Goal: Information Seeking & Learning: Learn about a topic

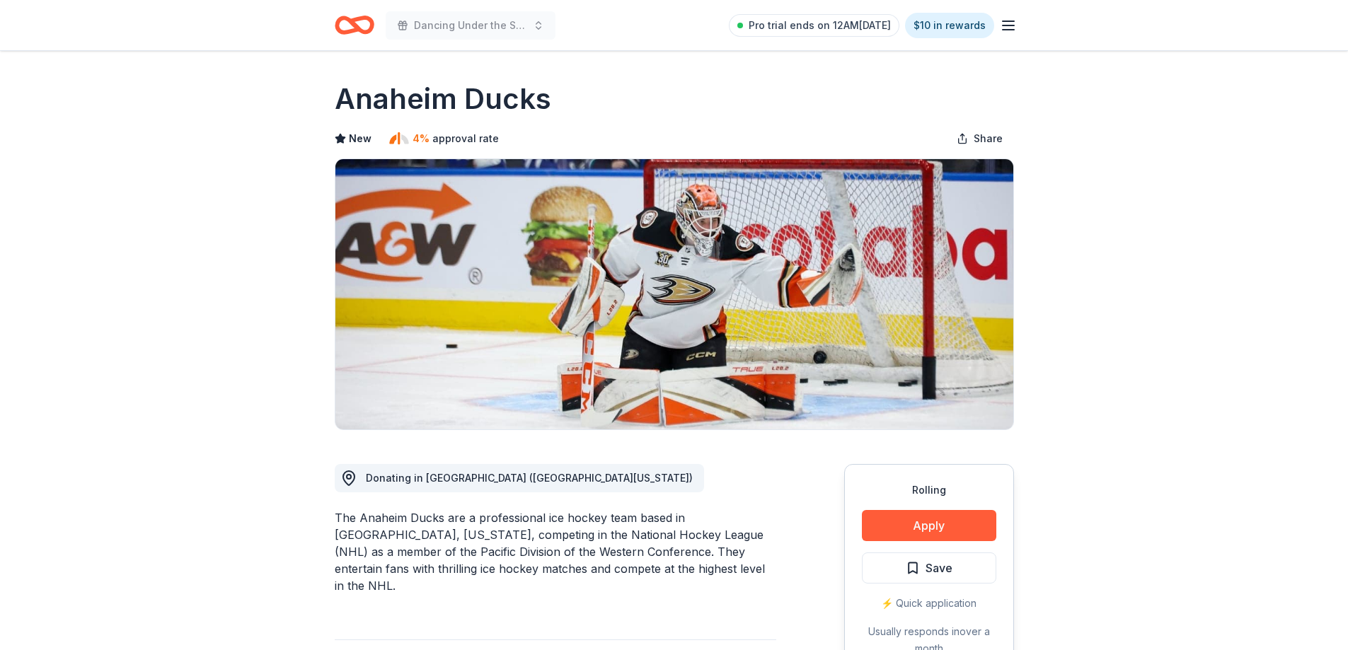
scroll to position [283, 0]
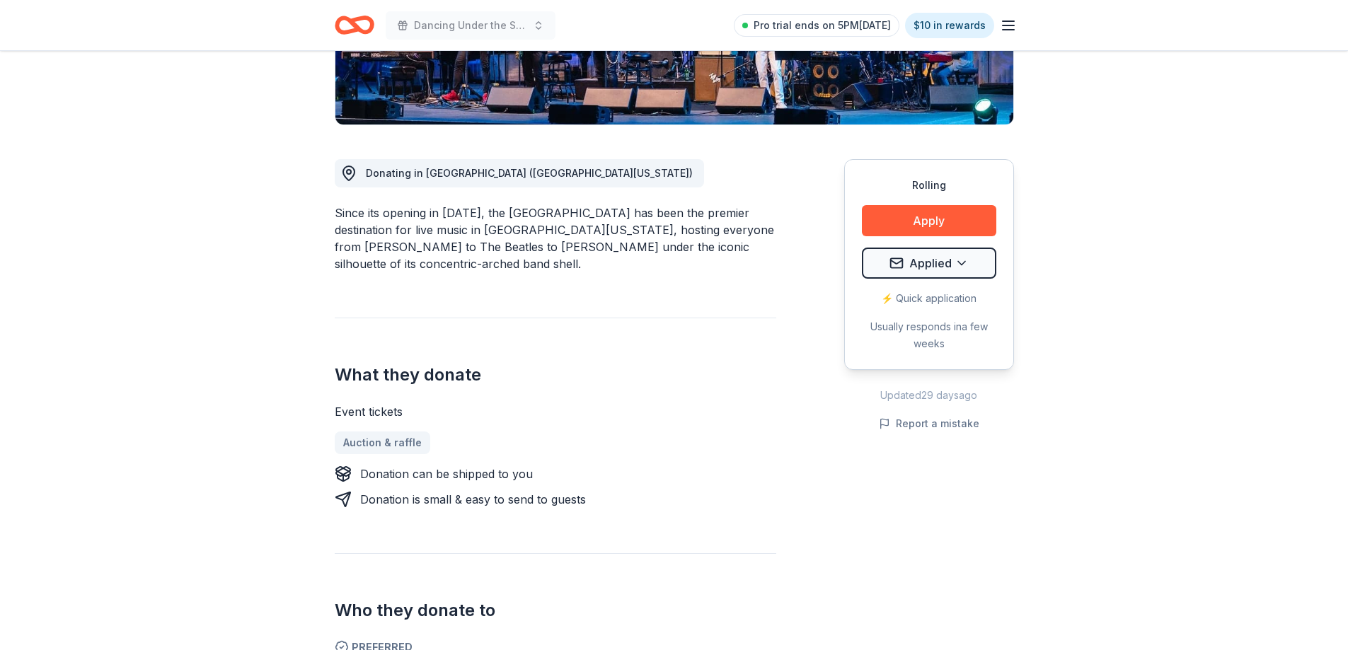
scroll to position [354, 0]
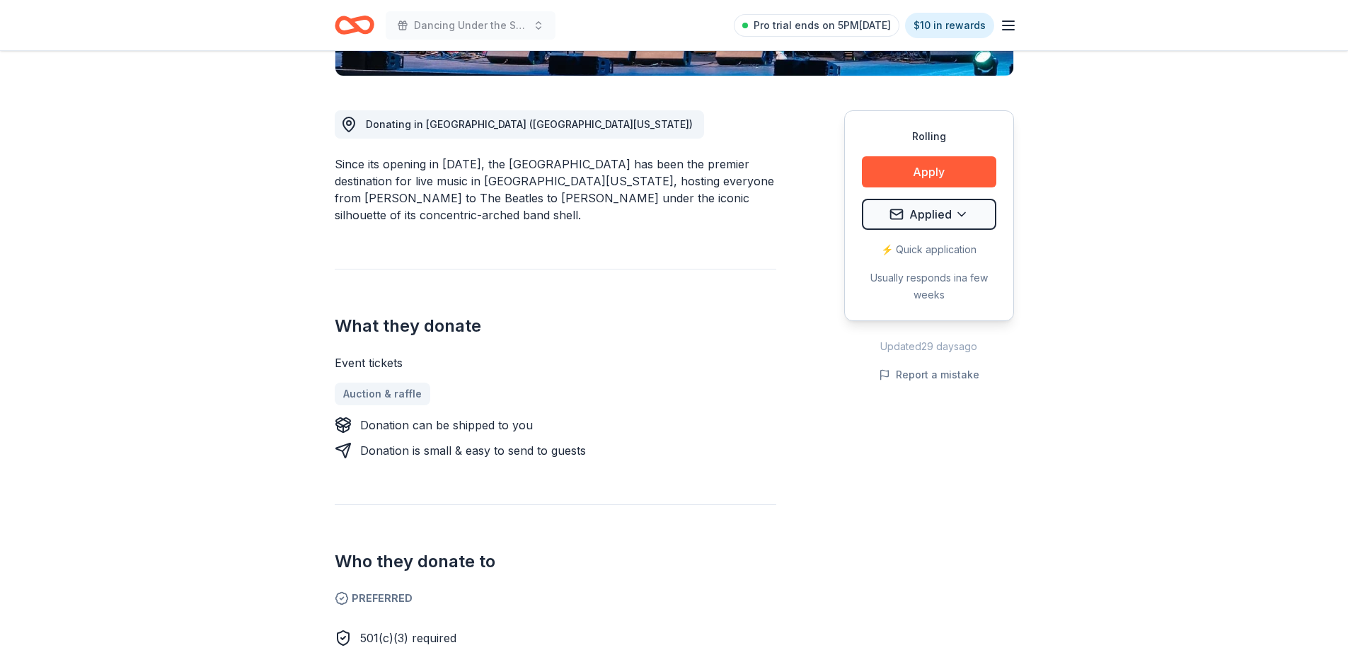
drag, startPoint x: 762, startPoint y: 473, endPoint x: 662, endPoint y: 408, distance: 119.1
click at [662, 408] on div "Event tickets Auction & raffle Donation can be shipped to you Donation is small…" at bounding box center [556, 406] width 442 height 105
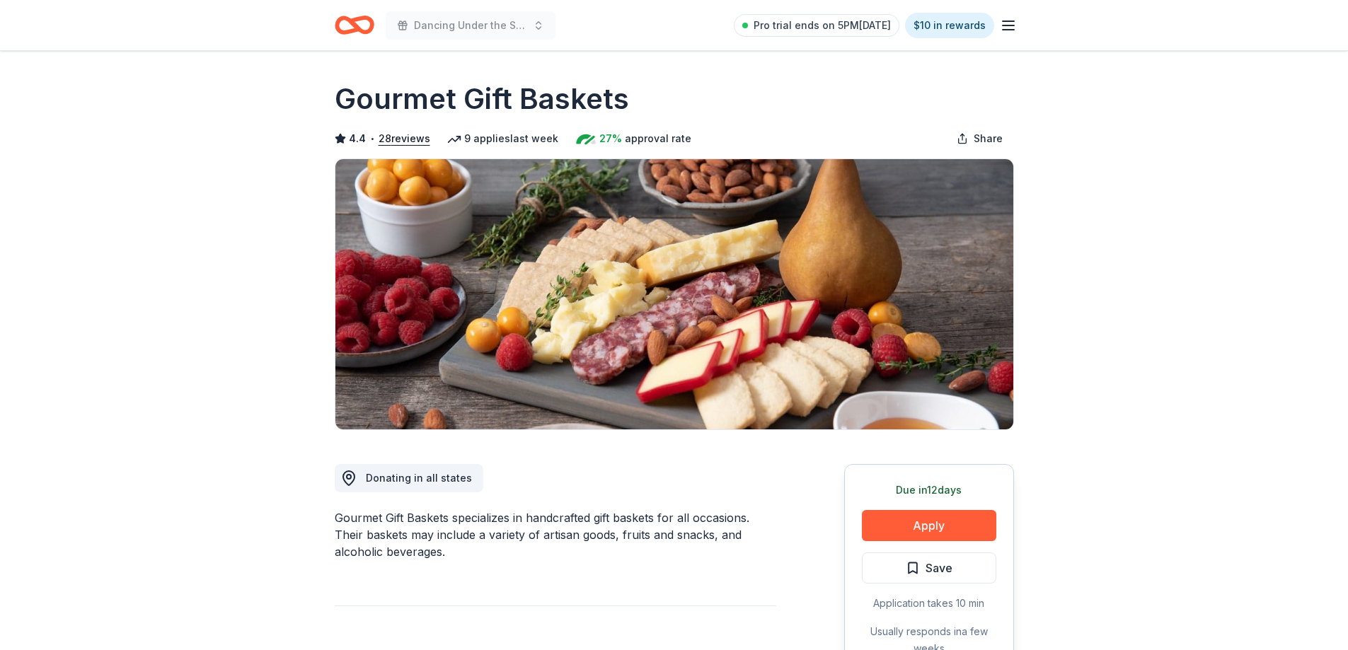
scroll to position [425, 0]
